Goal: Complete application form: Complete application form

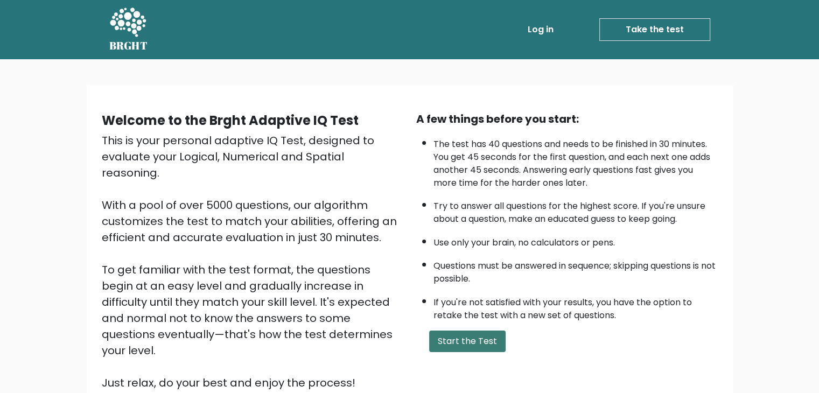
click at [487, 331] on button "Start the Test" at bounding box center [467, 342] width 77 height 22
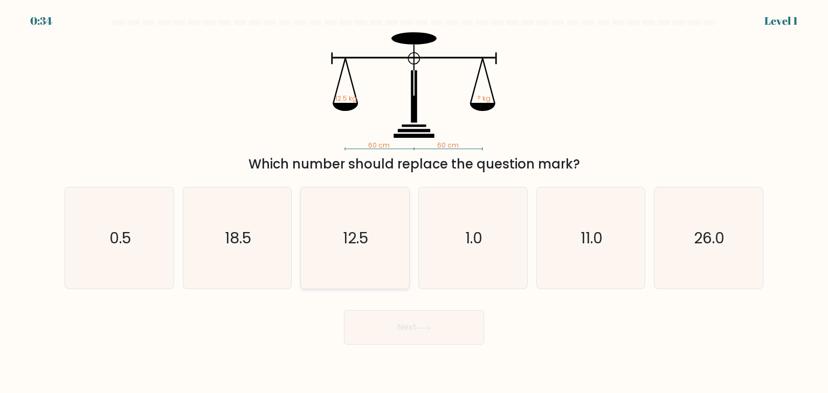
click at [379, 266] on icon "12.5" at bounding box center [354, 237] width 101 height 101
click at [414, 202] on input "c. 12.5" at bounding box center [414, 199] width 1 height 5
radio input "true"
click at [411, 338] on button "Next" at bounding box center [414, 327] width 140 height 34
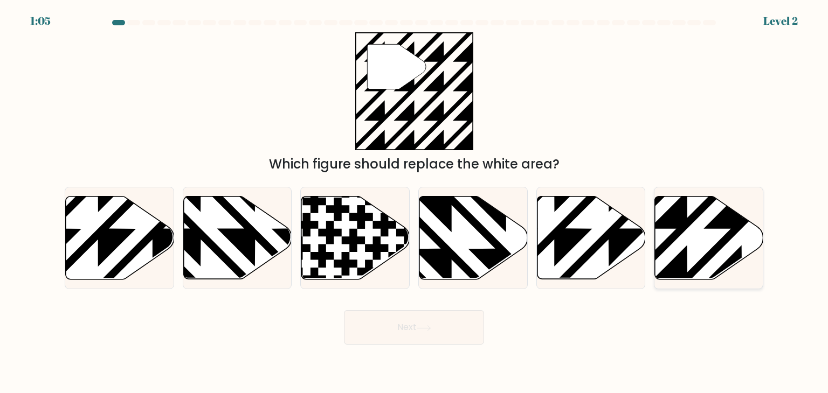
click at [655, 213] on icon at bounding box center [709, 238] width 108 height 83
click at [414, 202] on input "f." at bounding box center [414, 199] width 1 height 5
radio input "true"
click at [421, 323] on button "Next" at bounding box center [414, 327] width 140 height 34
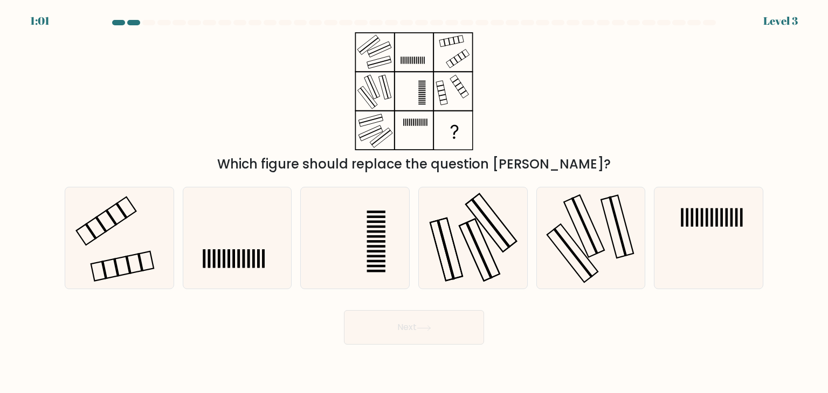
click at [421, 323] on button "Next" at bounding box center [414, 327] width 140 height 34
click at [129, 239] on icon at bounding box center [118, 237] width 101 height 101
click at [414, 202] on input "a." at bounding box center [414, 199] width 1 height 5
radio input "true"
click at [432, 337] on button "Next" at bounding box center [414, 327] width 140 height 34
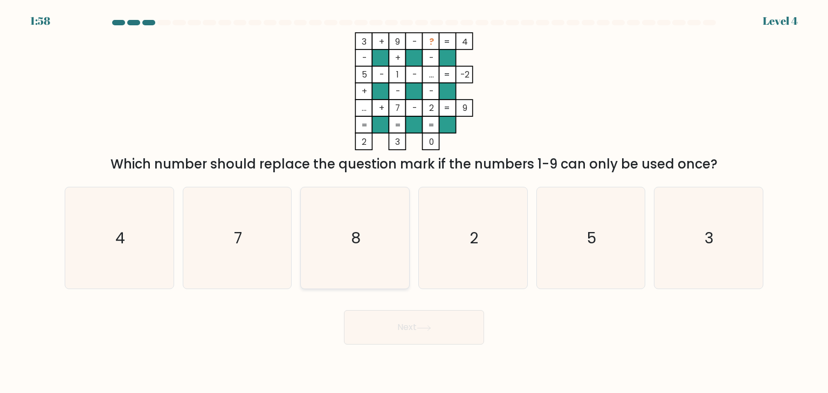
click at [376, 235] on icon "8" at bounding box center [354, 237] width 101 height 101
click at [414, 202] on input "c. 8" at bounding box center [414, 199] width 1 height 5
radio input "true"
click at [430, 322] on button "Next" at bounding box center [414, 327] width 140 height 34
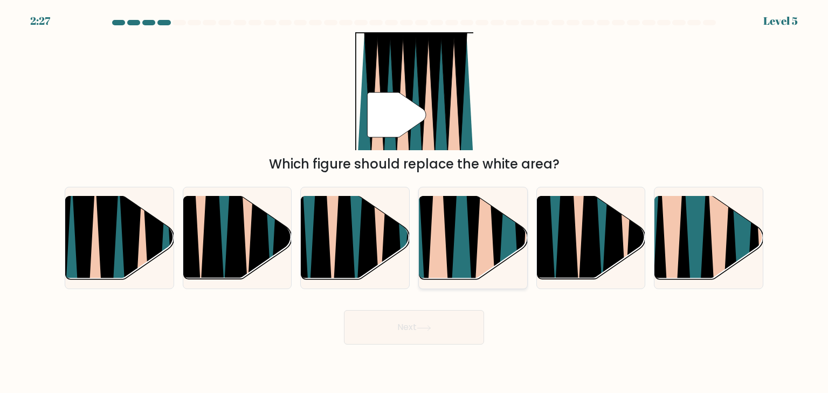
click at [456, 255] on icon at bounding box center [461, 195] width 24 height 216
click at [414, 202] on input "d." at bounding box center [414, 199] width 1 height 5
radio input "true"
click at [476, 332] on button "Next" at bounding box center [414, 327] width 140 height 34
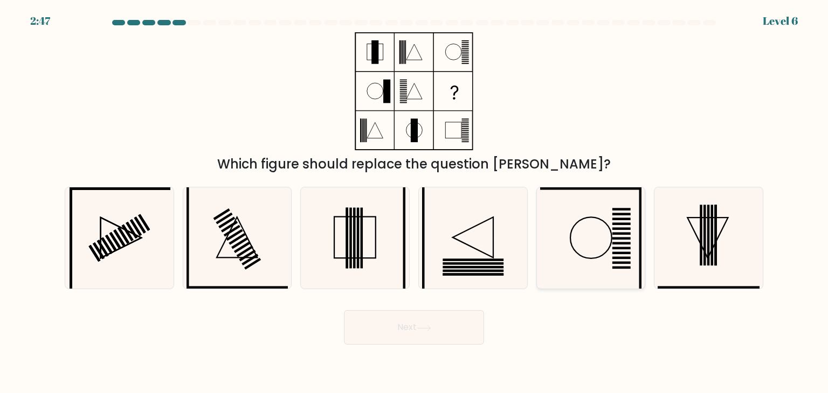
click at [632, 218] on icon at bounding box center [590, 237] width 101 height 101
click at [414, 202] on input "e." at bounding box center [414, 199] width 1 height 5
radio input "true"
click at [378, 235] on icon at bounding box center [354, 237] width 101 height 101
click at [414, 202] on input "c." at bounding box center [414, 199] width 1 height 5
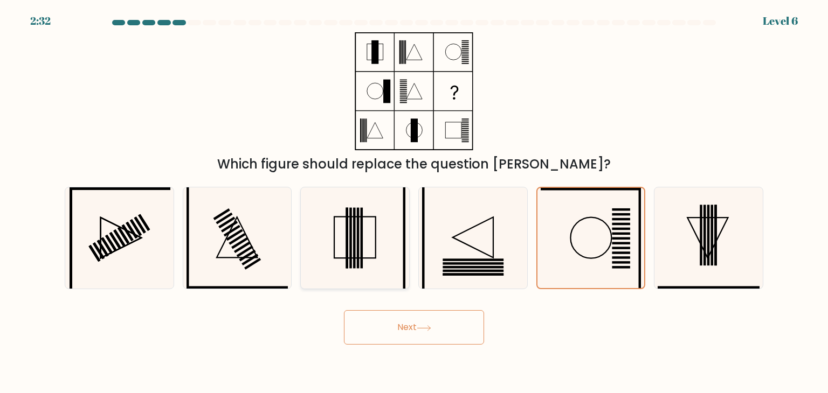
radio input "true"
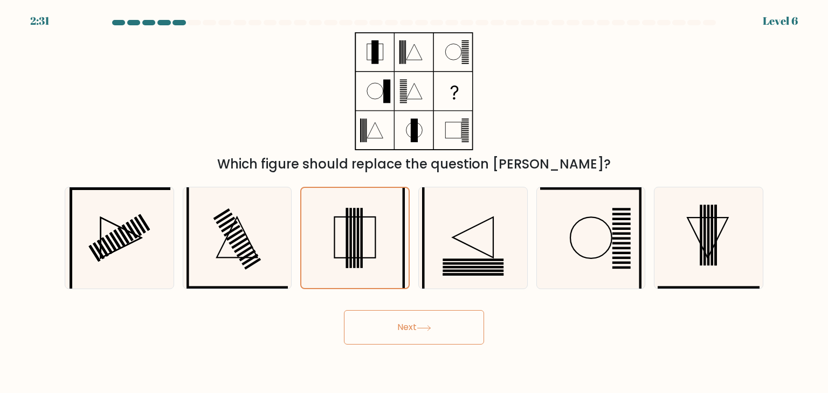
click at [467, 328] on button "Next" at bounding box center [414, 327] width 140 height 34
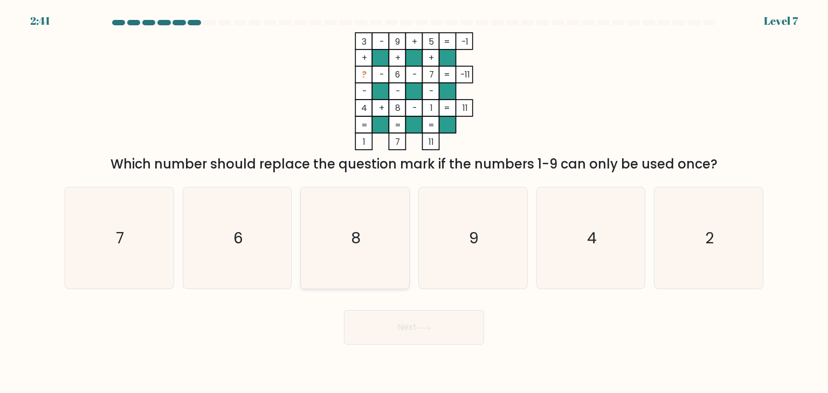
click at [369, 242] on icon "8" at bounding box center [354, 237] width 101 height 101
click at [414, 202] on input "c. 8" at bounding box center [414, 199] width 1 height 5
radio input "true"
click at [402, 322] on button "Next" at bounding box center [414, 327] width 140 height 34
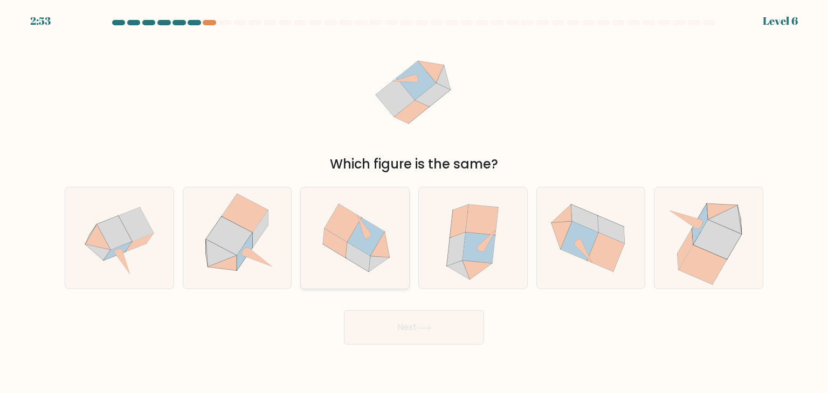
click at [359, 256] on icon at bounding box center [358, 256] width 24 height 29
click at [414, 202] on input "c." at bounding box center [414, 199] width 1 height 5
radio input "true"
click at [406, 329] on button "Next" at bounding box center [414, 327] width 140 height 34
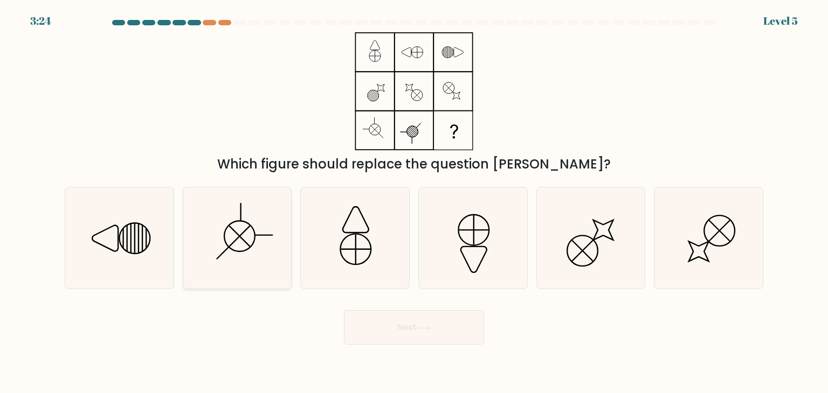
click at [276, 213] on icon at bounding box center [236, 237] width 101 height 101
click at [414, 202] on input "b." at bounding box center [414, 199] width 1 height 5
radio input "true"
click at [381, 328] on button "Next" at bounding box center [414, 327] width 140 height 34
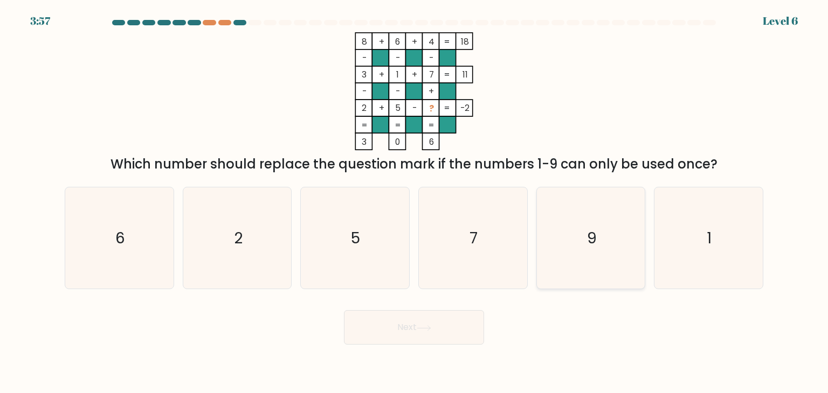
click at [573, 231] on icon "9" at bounding box center [590, 237] width 101 height 101
click at [414, 202] on input "e. 9" at bounding box center [414, 199] width 1 height 5
radio input "true"
click at [431, 330] on icon at bounding box center [423, 328] width 15 height 6
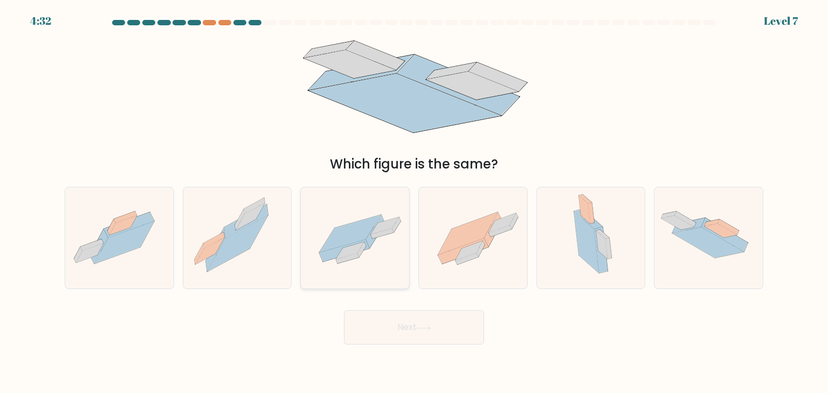
click at [384, 233] on icon at bounding box center [382, 233] width 23 height 10
click at [414, 202] on input "c." at bounding box center [414, 199] width 1 height 5
radio input "true"
click at [402, 328] on button "Next" at bounding box center [414, 327] width 140 height 34
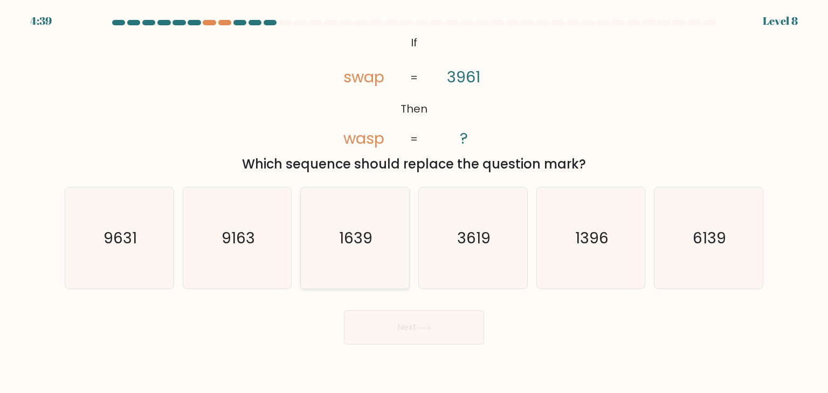
click at [371, 240] on text "1639" at bounding box center [355, 238] width 33 height 22
click at [414, 202] on input "c. 1639" at bounding box center [414, 199] width 1 height 5
radio input "true"
click at [416, 329] on button "Next" at bounding box center [414, 327] width 140 height 34
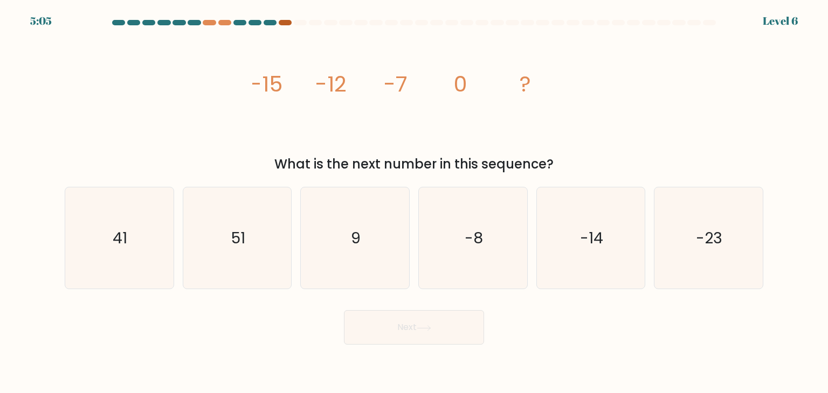
click at [280, 20] on div at bounding box center [285, 22] width 13 height 5
click at [355, 218] on icon "9" at bounding box center [354, 237] width 101 height 101
click at [414, 202] on input "c. 9" at bounding box center [414, 199] width 1 height 5
radio input "true"
click at [449, 338] on button "Next" at bounding box center [414, 327] width 140 height 34
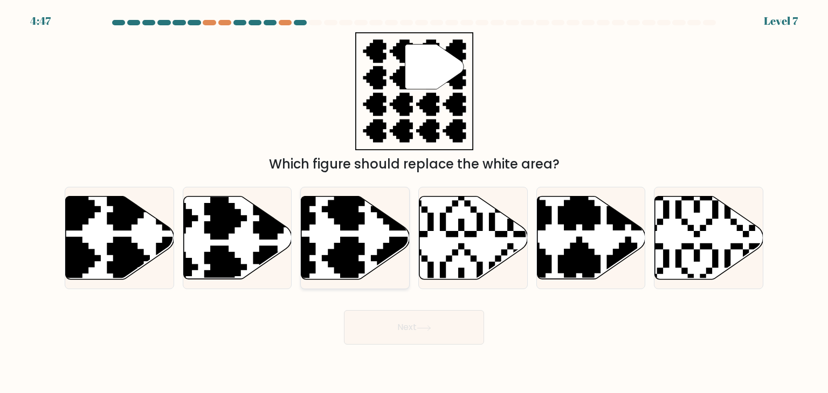
click at [344, 224] on icon at bounding box center [319, 282] width 190 height 190
click at [414, 202] on input "c." at bounding box center [414, 199] width 1 height 5
radio input "true"
click at [431, 326] on icon at bounding box center [423, 328] width 15 height 6
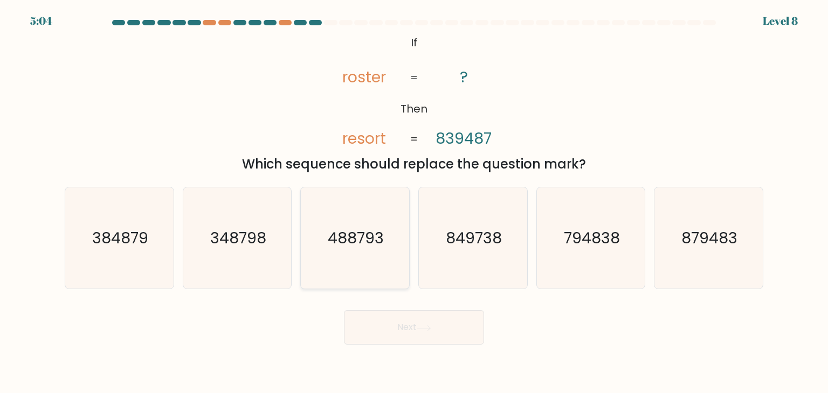
click at [370, 238] on text "488793" at bounding box center [356, 238] width 56 height 22
click at [414, 202] on input "c. 488793" at bounding box center [414, 199] width 1 height 5
radio input "true"
click at [413, 314] on button "Next" at bounding box center [414, 327] width 140 height 34
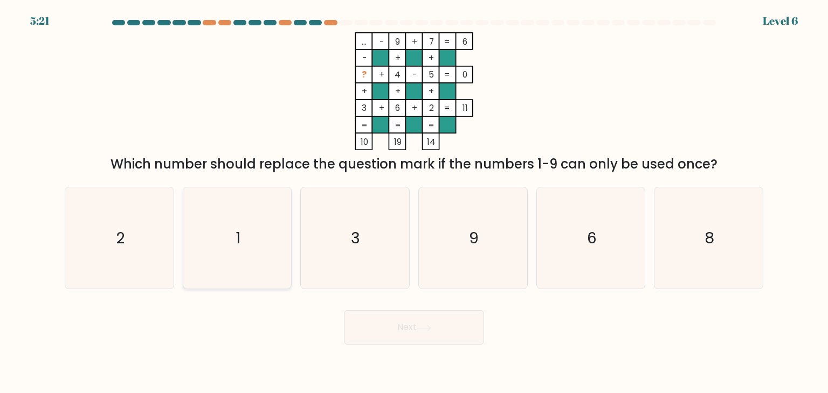
click at [274, 207] on icon "1" at bounding box center [236, 237] width 101 height 101
click at [414, 202] on input "b. 1" at bounding box center [414, 199] width 1 height 5
radio input "true"
click at [414, 322] on button "Next" at bounding box center [414, 327] width 140 height 34
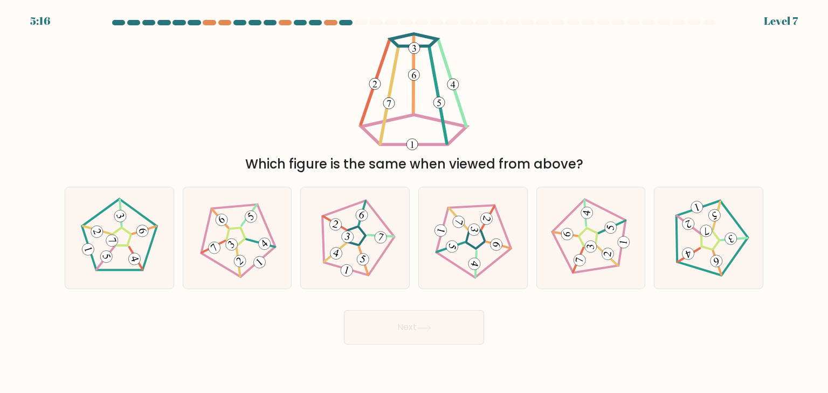
drag, startPoint x: 414, startPoint y: 322, endPoint x: 412, endPoint y: 309, distance: 13.0
click at [412, 309] on div "Next" at bounding box center [413, 323] width 711 height 43
click at [448, 218] on icon at bounding box center [472, 238] width 81 height 81
click at [414, 202] on input "d." at bounding box center [414, 199] width 1 height 5
radio input "true"
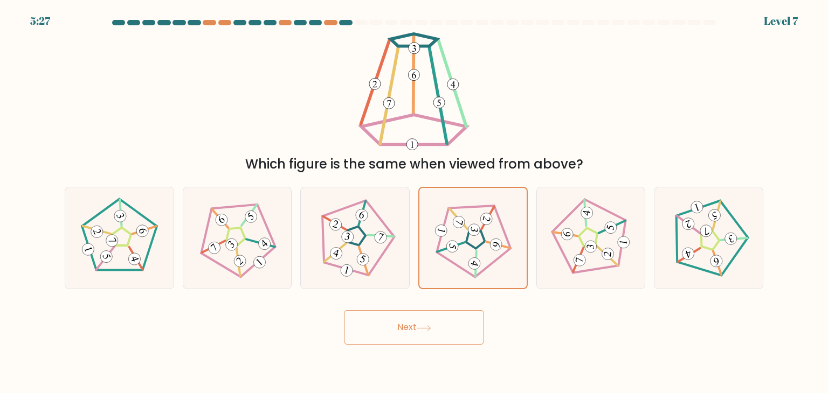
click at [457, 330] on button "Next" at bounding box center [414, 327] width 140 height 34
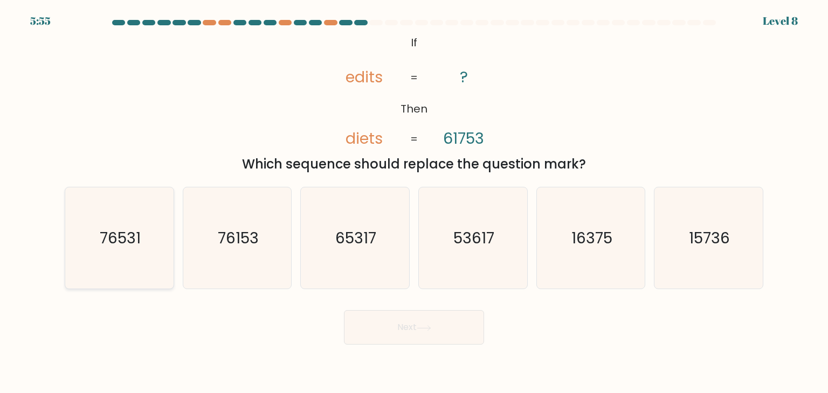
click at [124, 244] on text "76531" at bounding box center [120, 238] width 41 height 22
click at [414, 202] on input "a. 76531" at bounding box center [414, 199] width 1 height 5
radio input "true"
click at [418, 336] on button "Next" at bounding box center [414, 327] width 140 height 34
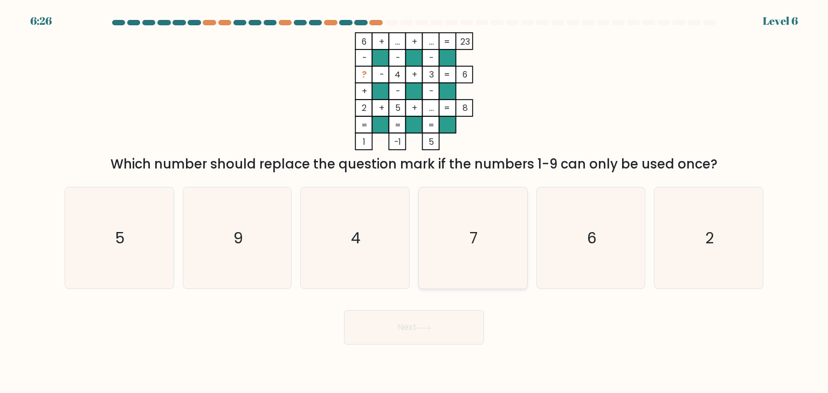
click at [470, 242] on text "7" at bounding box center [474, 238] width 8 height 22
click at [414, 202] on input "d. 7" at bounding box center [414, 199] width 1 height 5
radio input "true"
click at [442, 330] on button "Next" at bounding box center [414, 327] width 140 height 34
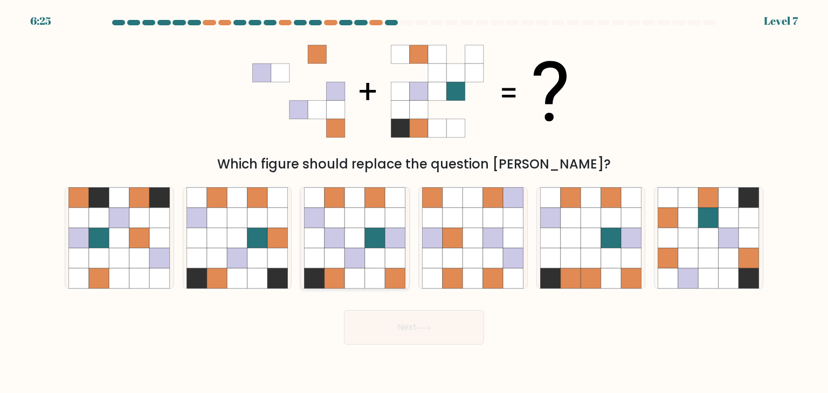
click at [347, 238] on icon at bounding box center [355, 238] width 20 height 20
click at [414, 202] on input "c." at bounding box center [414, 199] width 1 height 5
radio input "true"
click at [386, 329] on button "Next" at bounding box center [414, 327] width 140 height 34
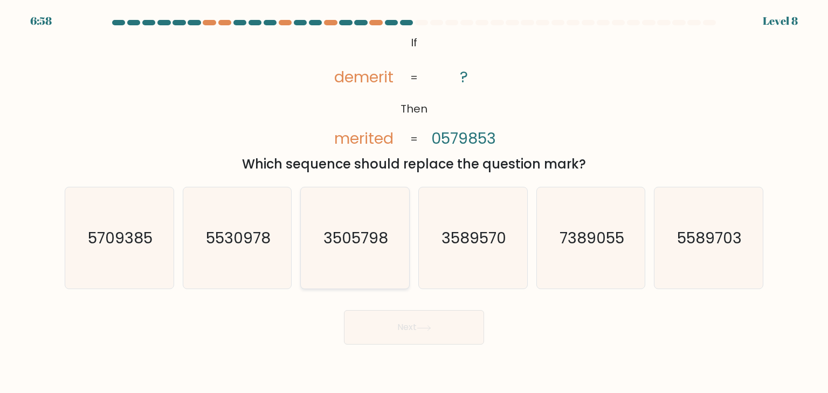
click at [365, 242] on text "3505798" at bounding box center [356, 238] width 65 height 22
click at [414, 202] on input "c. 3505798" at bounding box center [414, 199] width 1 height 5
radio input "true"
click at [414, 311] on button "Next" at bounding box center [414, 327] width 140 height 34
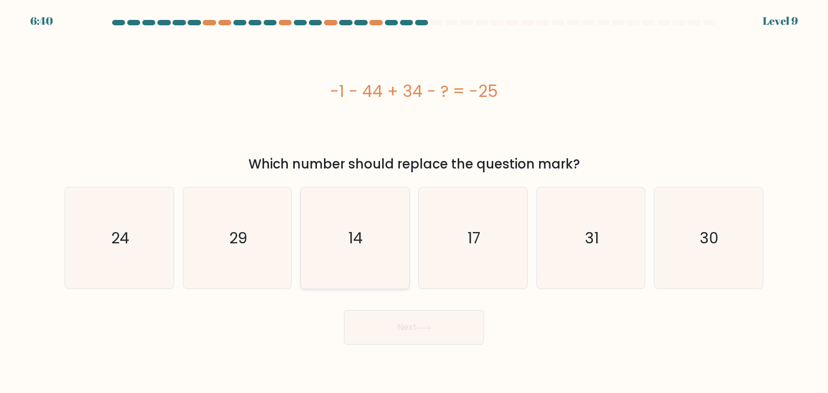
click at [384, 207] on icon "14" at bounding box center [354, 237] width 101 height 101
click at [414, 202] on input "c. 14" at bounding box center [414, 199] width 1 height 5
radio input "true"
click at [414, 315] on button "Next" at bounding box center [414, 327] width 140 height 34
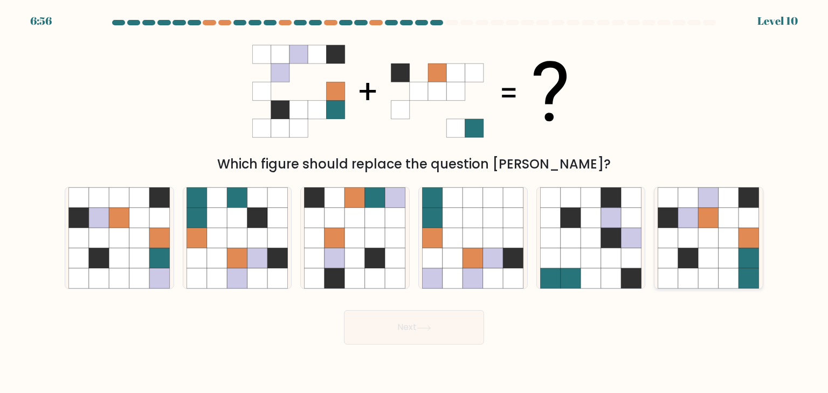
click at [737, 233] on icon at bounding box center [728, 238] width 20 height 20
click at [414, 202] on input "f." at bounding box center [414, 199] width 1 height 5
radio input "true"
click at [406, 333] on button "Next" at bounding box center [414, 327] width 140 height 34
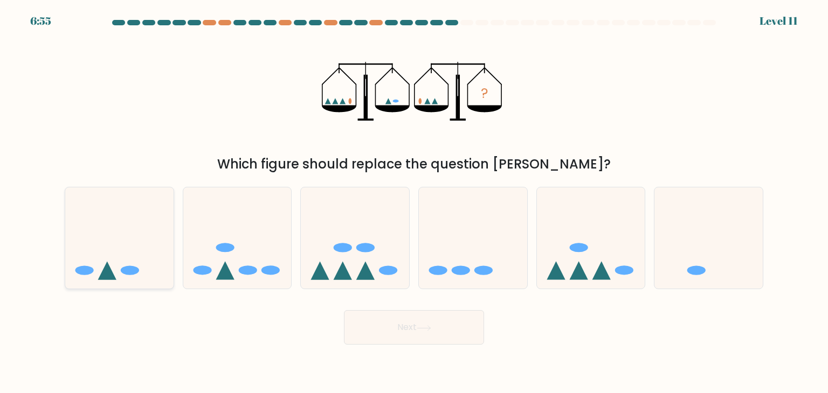
click at [114, 269] on icon at bounding box center [119, 237] width 108 height 89
click at [414, 202] on input "a." at bounding box center [414, 199] width 1 height 5
radio input "true"
click at [408, 324] on button "Next" at bounding box center [414, 327] width 140 height 34
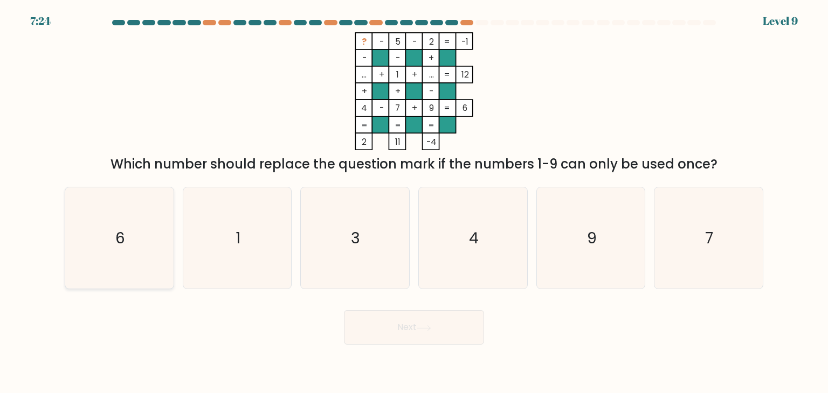
click at [119, 234] on text "6" at bounding box center [120, 238] width 10 height 22
click at [414, 202] on input "a. 6" at bounding box center [414, 199] width 1 height 5
radio input "true"
click at [418, 319] on button "Next" at bounding box center [414, 327] width 140 height 34
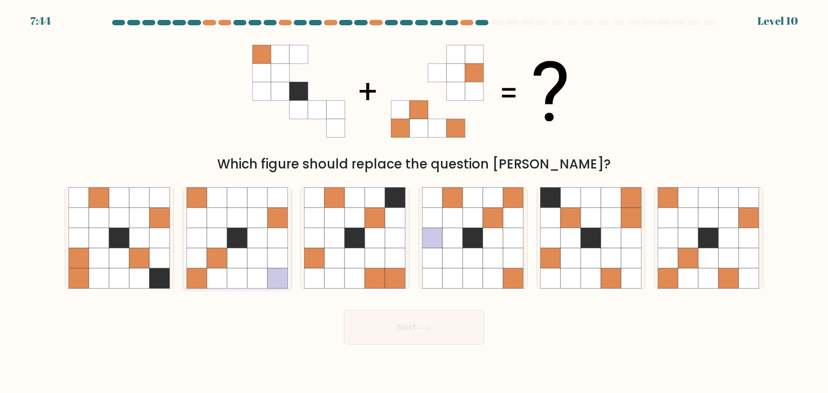
click at [220, 251] on icon at bounding box center [217, 258] width 20 height 20
click at [414, 202] on input "b." at bounding box center [414, 199] width 1 height 5
radio input "true"
click at [398, 333] on button "Next" at bounding box center [414, 327] width 140 height 34
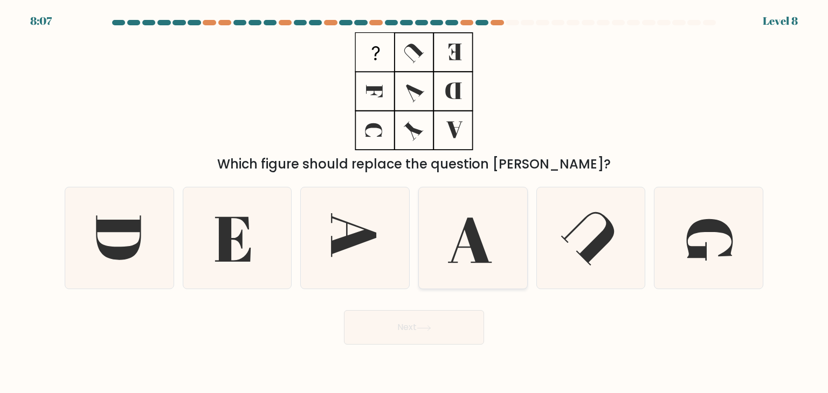
click at [474, 220] on icon at bounding box center [472, 237] width 101 height 101
click at [414, 202] on input "d." at bounding box center [414, 199] width 1 height 5
radio input "true"
click at [120, 253] on icon at bounding box center [118, 238] width 45 height 45
click at [414, 202] on input "a." at bounding box center [414, 199] width 1 height 5
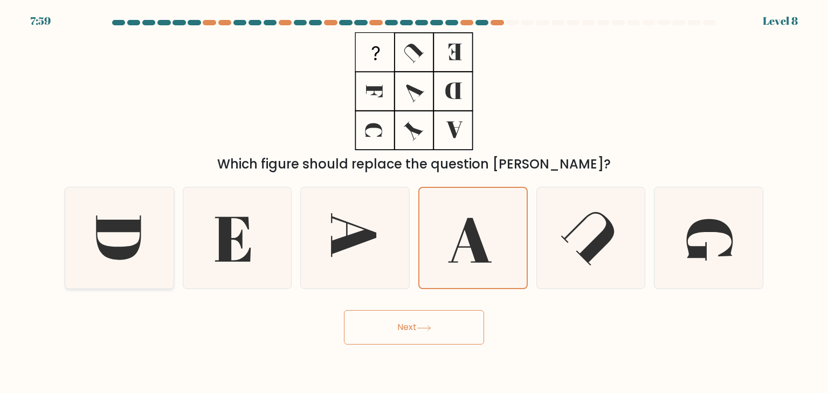
radio input "true"
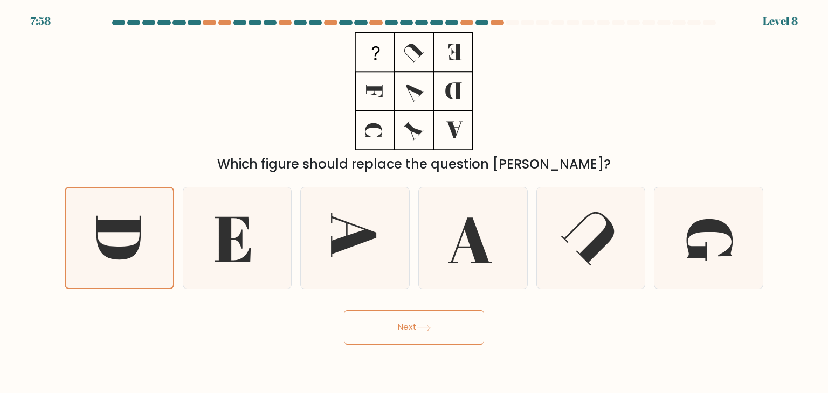
click at [437, 320] on button "Next" at bounding box center [414, 327] width 140 height 34
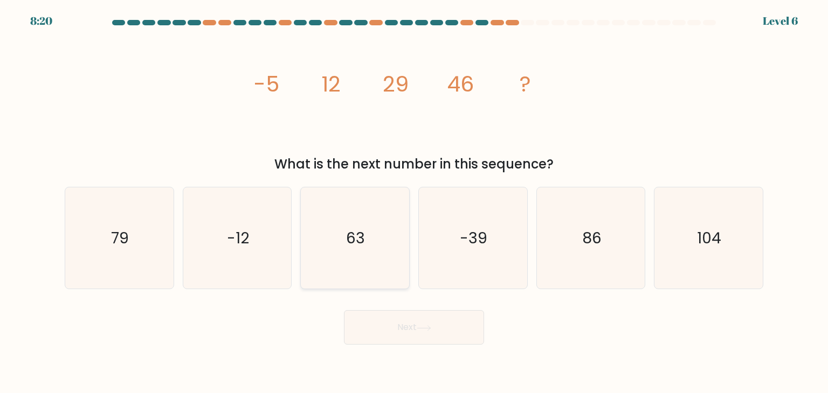
click at [386, 242] on icon "63" at bounding box center [354, 237] width 101 height 101
click at [414, 202] on input "c. 63" at bounding box center [414, 199] width 1 height 5
radio input "true"
click at [408, 323] on button "Next" at bounding box center [414, 327] width 140 height 34
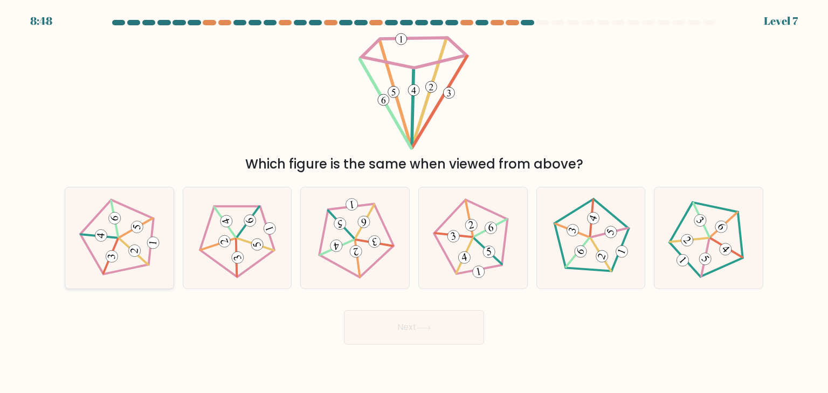
click at [154, 231] on icon at bounding box center [119, 238] width 81 height 81
click at [414, 202] on input "a." at bounding box center [414, 199] width 1 height 5
radio input "true"
click at [409, 323] on button "Next" at bounding box center [414, 327] width 140 height 34
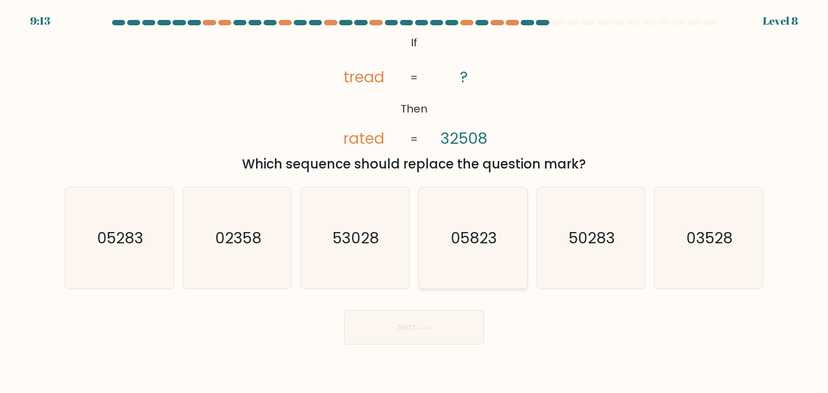
click at [420, 242] on div "05823" at bounding box center [472, 238] width 109 height 102
click at [414, 202] on input "d. 05823" at bounding box center [414, 199] width 1 height 5
radio input "true"
click at [444, 325] on button "Next" at bounding box center [414, 327] width 140 height 34
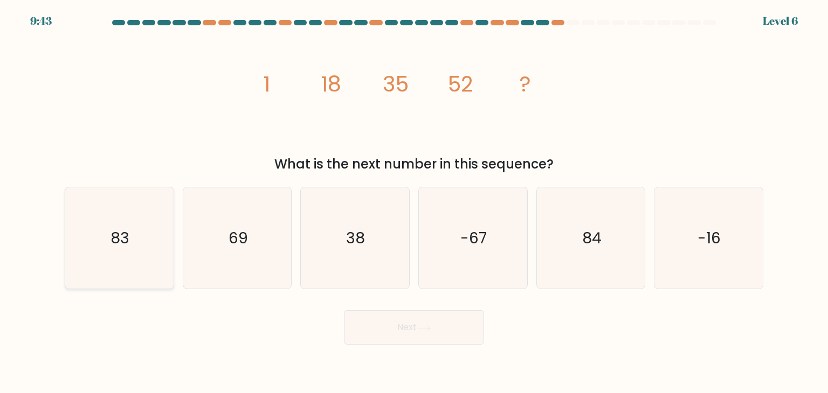
click at [129, 228] on text "83" at bounding box center [120, 238] width 19 height 22
click at [414, 202] on input "a. 83" at bounding box center [414, 199] width 1 height 5
radio input "true"
click at [439, 321] on button "Next" at bounding box center [414, 327] width 140 height 34
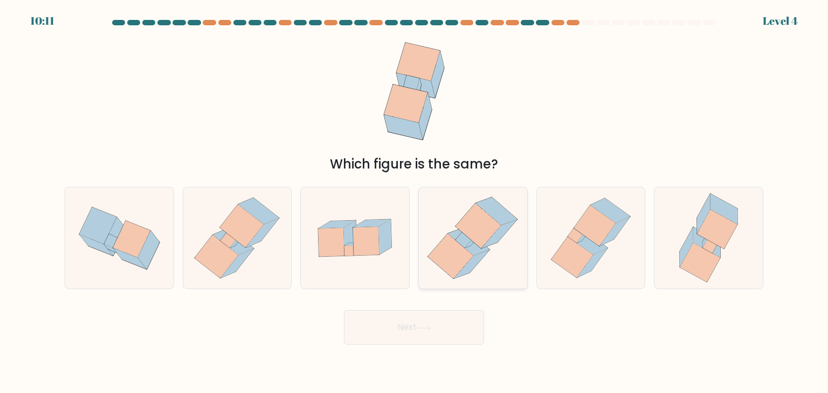
click at [468, 266] on icon at bounding box center [472, 265] width 36 height 29
click at [414, 202] on input "d." at bounding box center [414, 199] width 1 height 5
radio input "true"
click at [459, 330] on button "Next" at bounding box center [414, 327] width 140 height 34
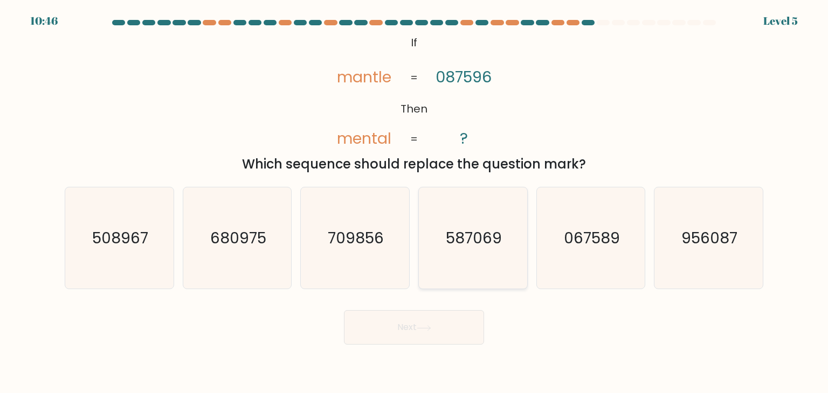
click at [442, 239] on icon "587069" at bounding box center [472, 237] width 101 height 101
click at [414, 202] on input "d. 587069" at bounding box center [414, 199] width 1 height 5
radio input "true"
click at [438, 312] on button "Next" at bounding box center [414, 327] width 140 height 34
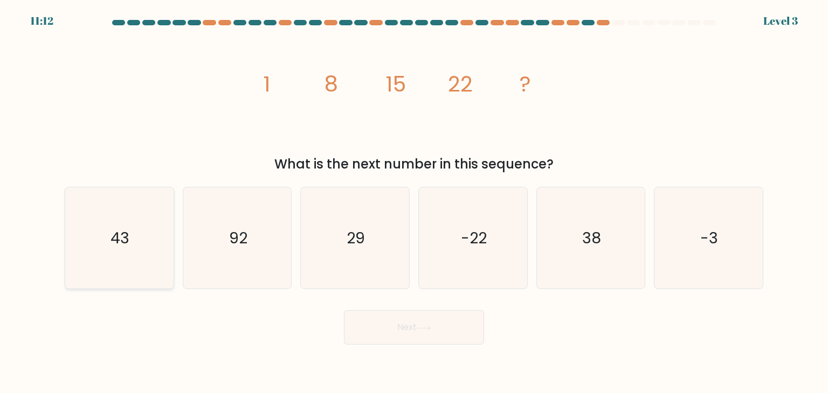
click at [166, 242] on icon "43" at bounding box center [118, 237] width 101 height 101
click at [414, 202] on input "a. 43" at bounding box center [414, 199] width 1 height 5
radio input "true"
click at [470, 339] on button "Next" at bounding box center [414, 327] width 140 height 34
click at [422, 319] on button "Next" at bounding box center [414, 327] width 140 height 34
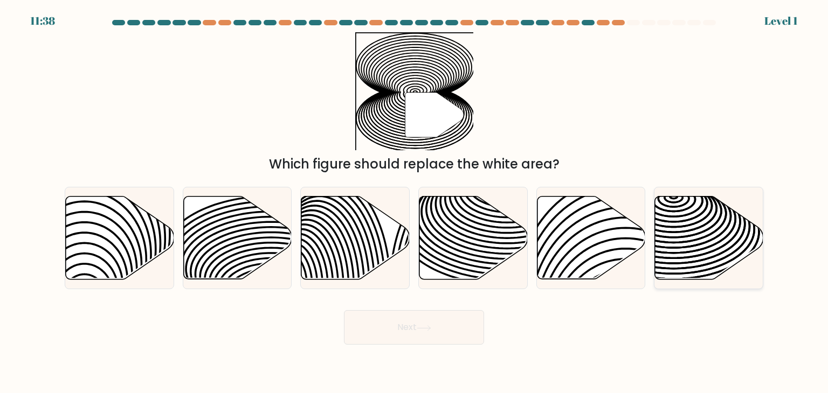
click at [695, 258] on icon at bounding box center [709, 238] width 108 height 83
click at [414, 202] on input "f." at bounding box center [414, 199] width 1 height 5
radio input "true"
click at [475, 330] on button "Next" at bounding box center [414, 327] width 140 height 34
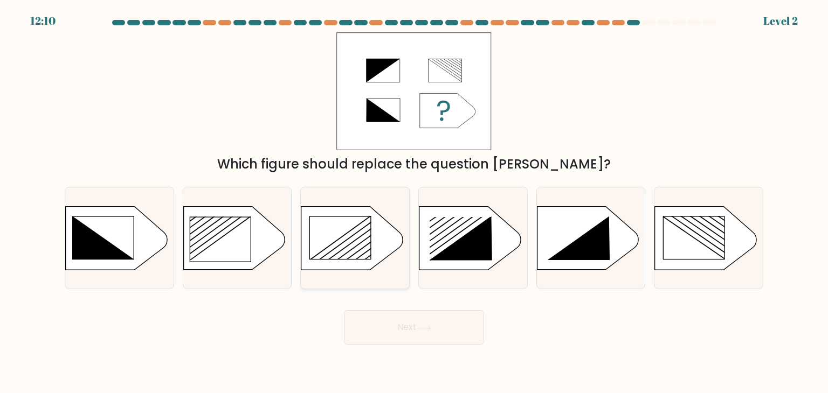
click at [349, 228] on rect at bounding box center [340, 238] width 61 height 43
click at [414, 202] on input "c." at bounding box center [414, 199] width 1 height 5
radio input "true"
click at [376, 319] on button "Next" at bounding box center [414, 327] width 140 height 34
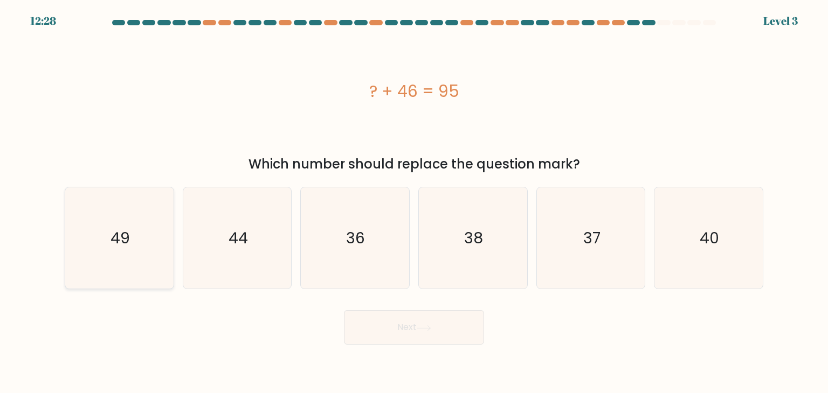
click at [126, 233] on text "49" at bounding box center [119, 238] width 19 height 22
click at [414, 202] on input "a. 49" at bounding box center [414, 199] width 1 height 5
radio input "true"
click at [379, 323] on button "Next" at bounding box center [414, 327] width 140 height 34
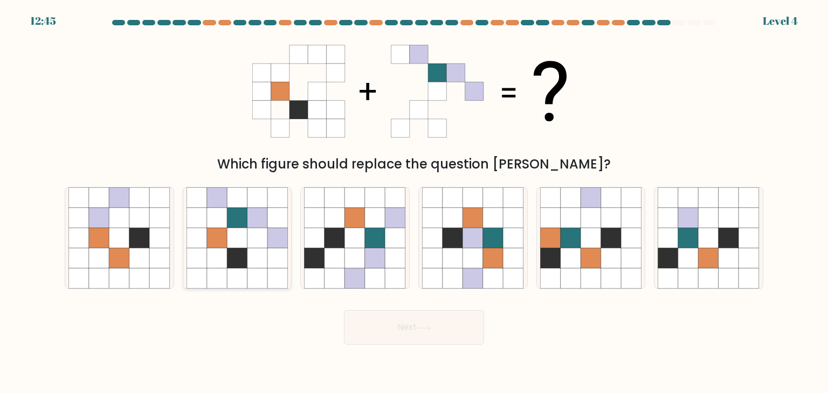
click at [252, 242] on icon at bounding box center [257, 238] width 20 height 20
click at [414, 202] on input "b." at bounding box center [414, 199] width 1 height 5
radio input "true"
click at [420, 316] on button "Next" at bounding box center [414, 327] width 140 height 34
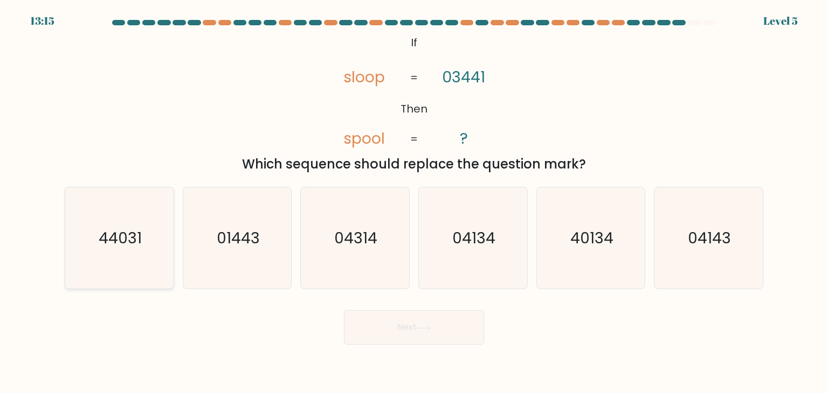
click at [164, 224] on icon "44031" at bounding box center [118, 237] width 101 height 101
click at [414, 202] on input "a. 44031" at bounding box center [414, 199] width 1 height 5
radio input "true"
click at [435, 335] on button "Next" at bounding box center [414, 327] width 140 height 34
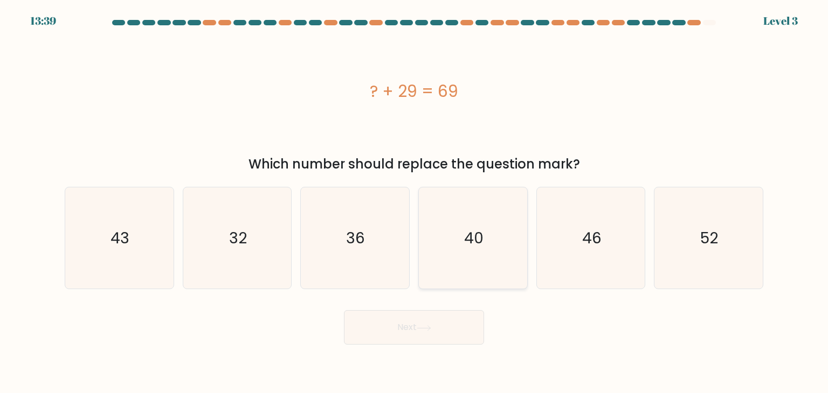
click at [472, 244] on text "40" at bounding box center [473, 238] width 19 height 22
click at [414, 202] on input "d. 40" at bounding box center [414, 199] width 1 height 5
radio input "true"
click at [439, 331] on button "Next" at bounding box center [414, 327] width 140 height 34
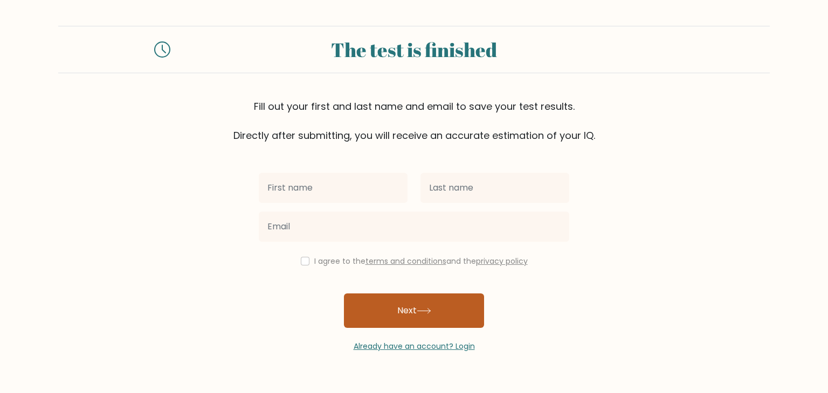
click at [371, 317] on button "Next" at bounding box center [414, 311] width 140 height 34
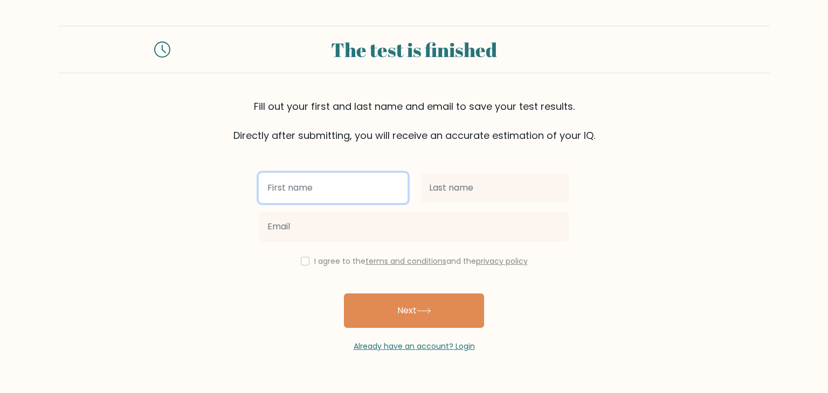
click at [329, 201] on input "text" at bounding box center [333, 188] width 149 height 30
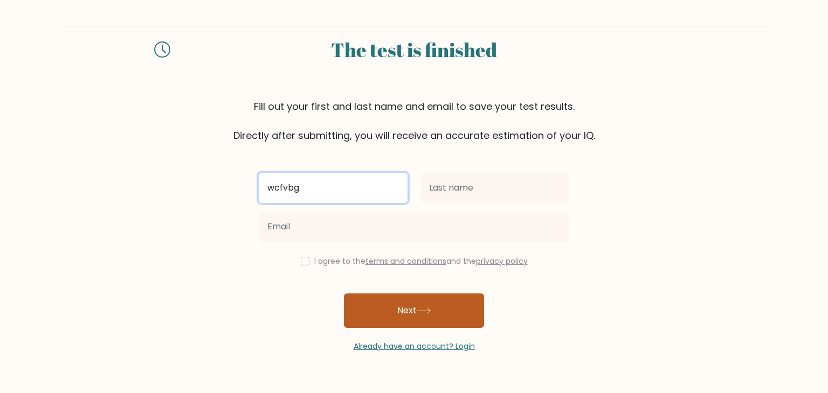
type input "wcfvbg"
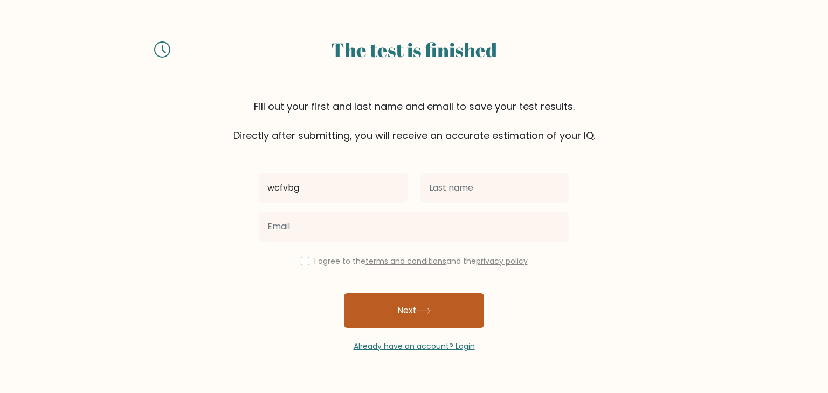
click at [393, 301] on button "Next" at bounding box center [414, 311] width 140 height 34
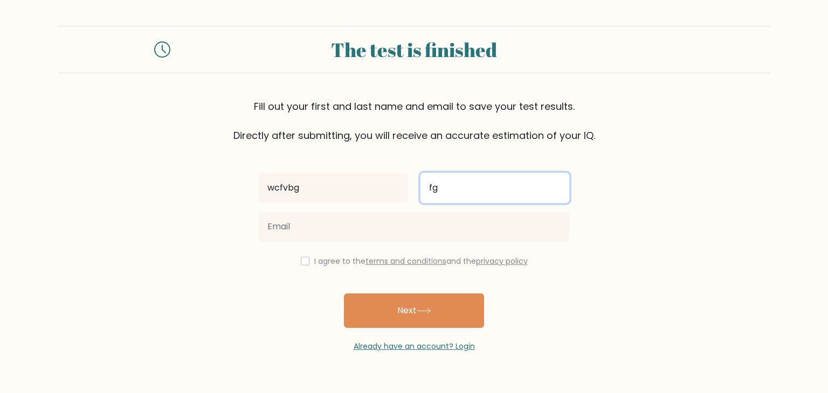
click at [463, 194] on input "fg" at bounding box center [494, 188] width 149 height 30
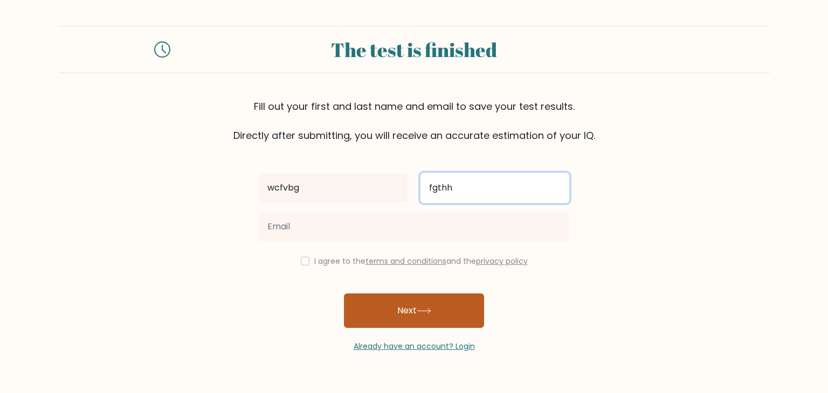
type input "fgthh"
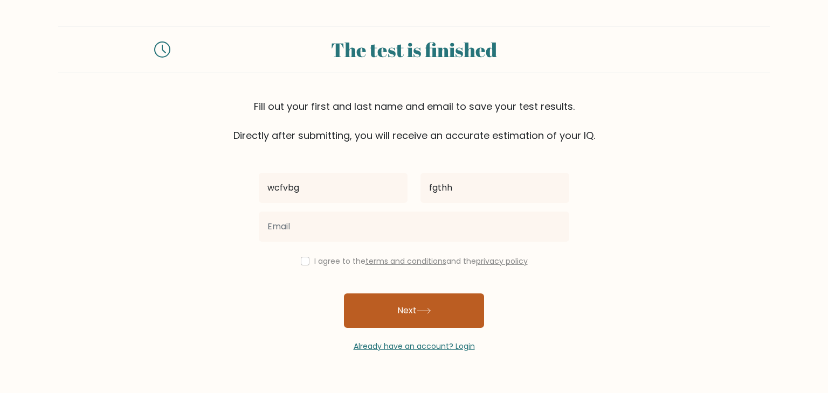
click at [430, 305] on button "Next" at bounding box center [414, 311] width 140 height 34
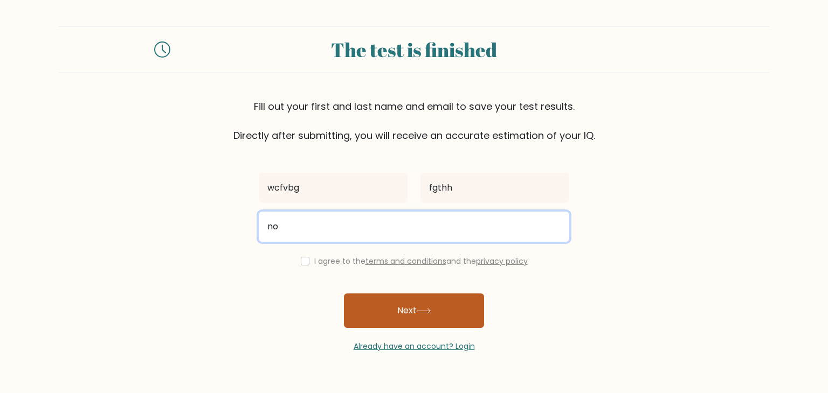
type input "no"
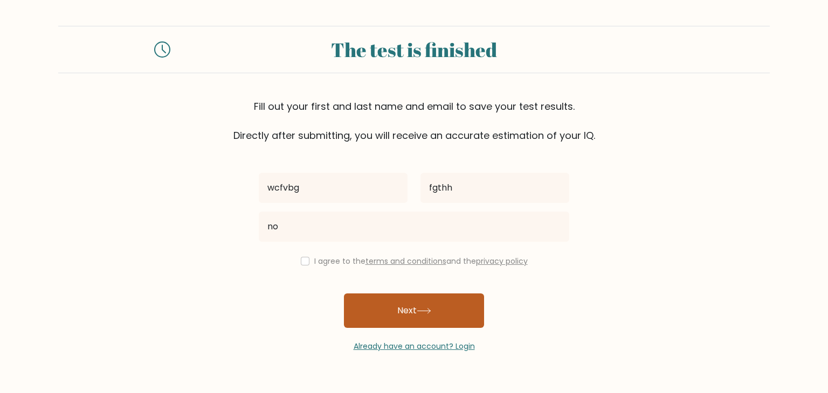
click at [421, 317] on button "Next" at bounding box center [414, 311] width 140 height 34
click at [420, 319] on button "Next" at bounding box center [414, 311] width 140 height 34
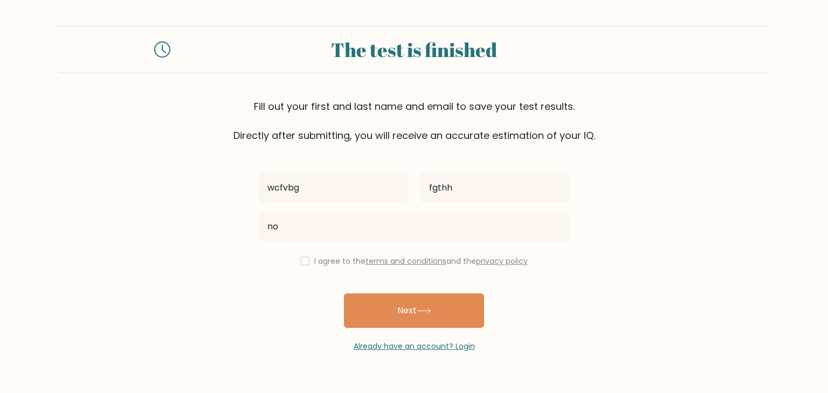
click at [461, 253] on div "wcfvbg fgthh no I agree to the terms and conditions and the privacy policy Next…" at bounding box center [413, 248] width 323 height 210
